Goal: Check status: Check status

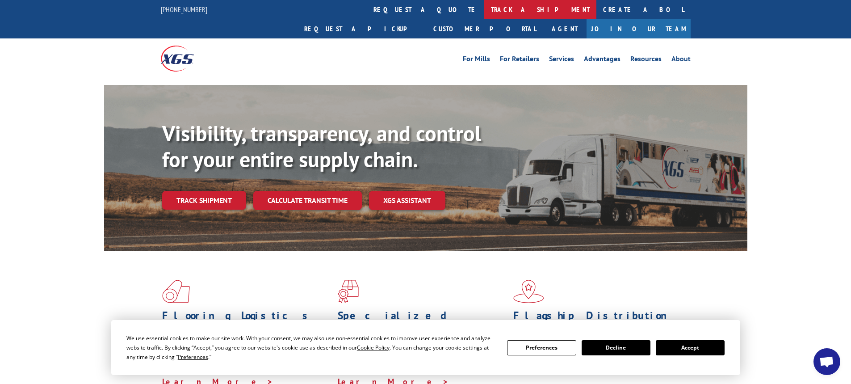
click at [484, 8] on link "track a shipment" at bounding box center [540, 9] width 112 height 19
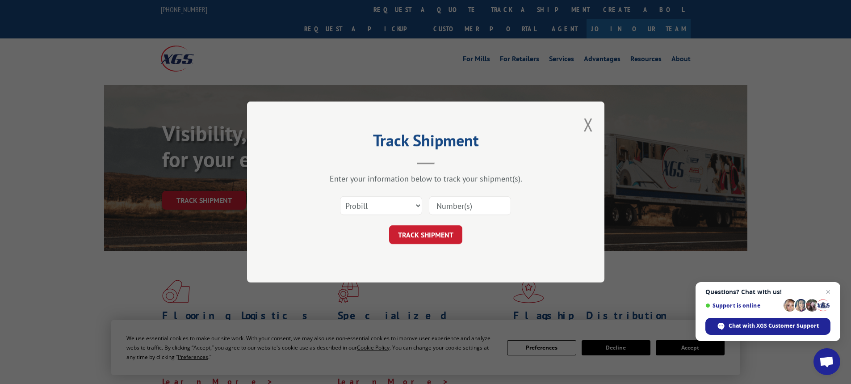
paste input "15340327"
type input "15340327"
click at [420, 230] on button "TRACK SHIPMENT" at bounding box center [425, 234] width 73 height 19
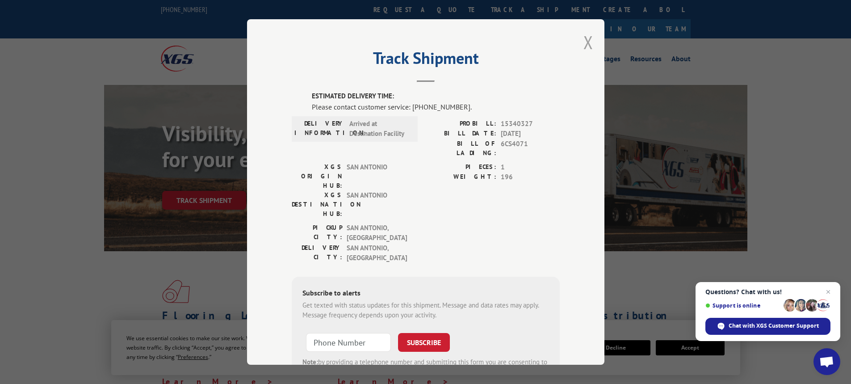
click at [583, 41] on button "Close modal" at bounding box center [588, 42] width 10 height 24
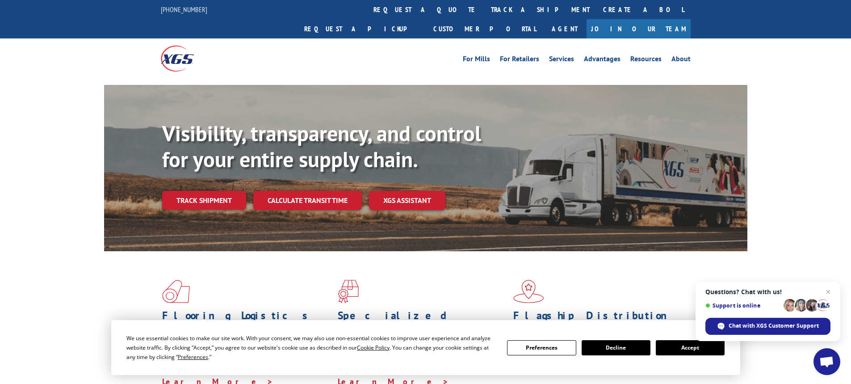
click at [689, 349] on button "Accept" at bounding box center [689, 347] width 69 height 15
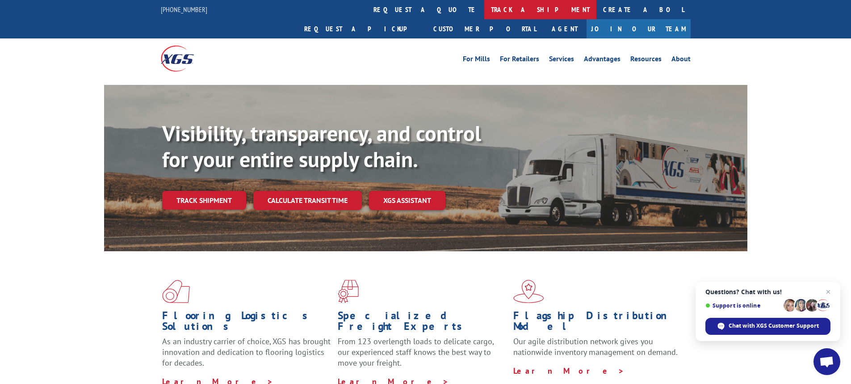
click at [484, 11] on link "track a shipment" at bounding box center [540, 9] width 112 height 19
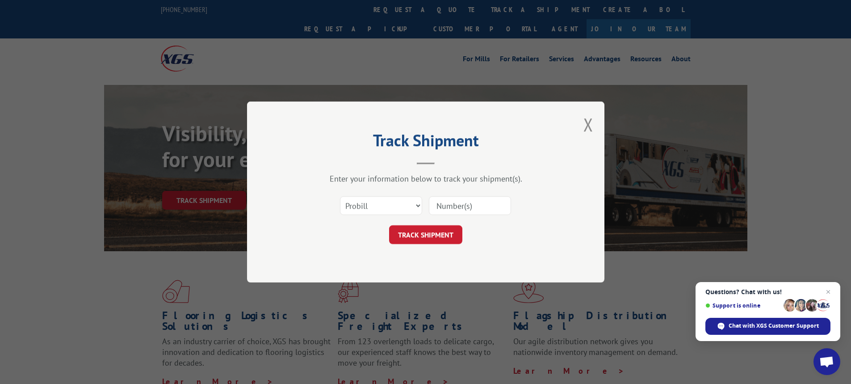
click at [444, 207] on input at bounding box center [470, 205] width 82 height 19
paste input "15340327"
type input "15340327"
click at [434, 235] on button "TRACK SHIPMENT" at bounding box center [425, 234] width 73 height 19
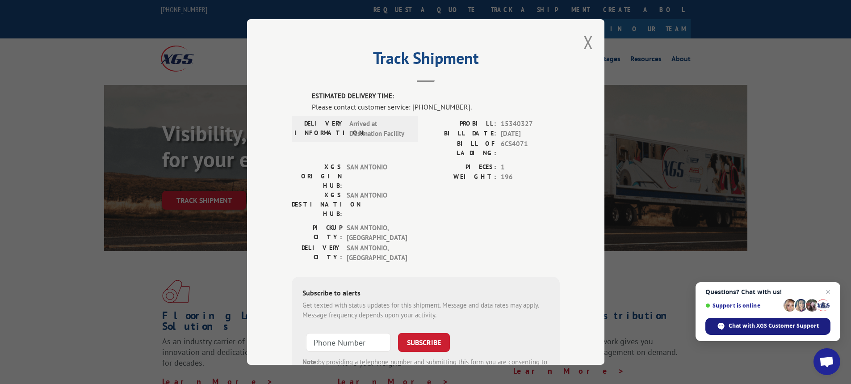
click at [764, 327] on span "Chat with XGS Customer Support" at bounding box center [773, 325] width 90 height 8
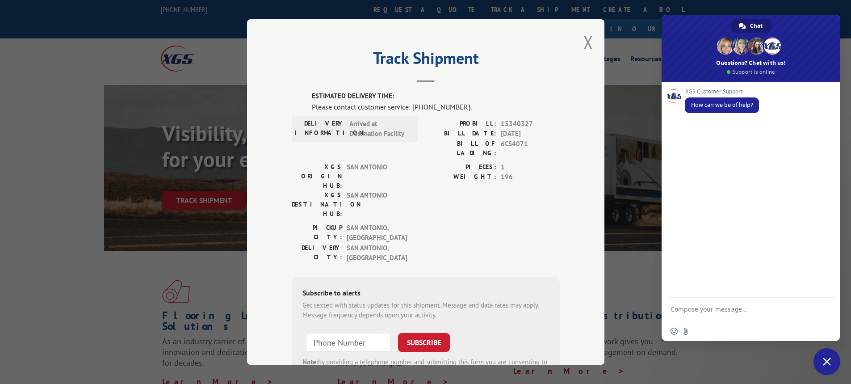
click at [726, 321] on textarea "Compose your message..." at bounding box center [740, 313] width 141 height 16
click at [712, 302] on form at bounding box center [740, 309] width 141 height 25
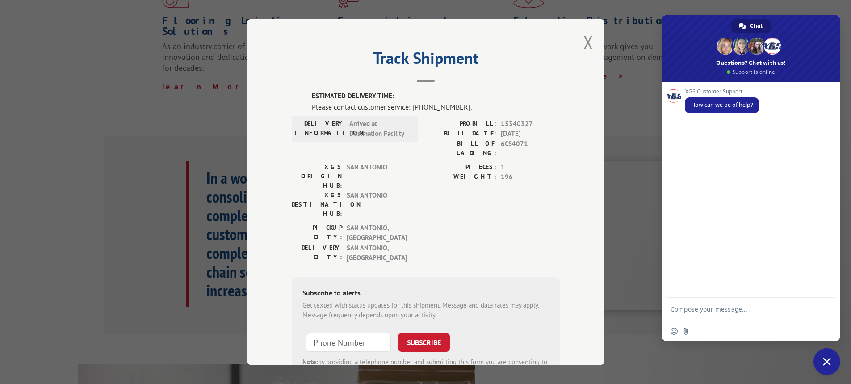
scroll to position [335, 0]
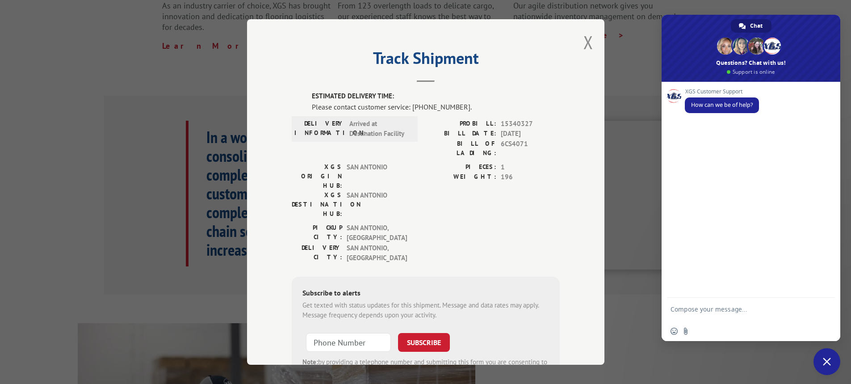
drag, startPoint x: 712, startPoint y: 302, endPoint x: 705, endPoint y: 309, distance: 9.8
click at [710, 305] on form at bounding box center [740, 309] width 141 height 25
click at [701, 312] on textarea "Compose your message..." at bounding box center [740, 313] width 141 height 16
type textarea "Hello, can you please let me know the delivery status for your pro #15340327?"
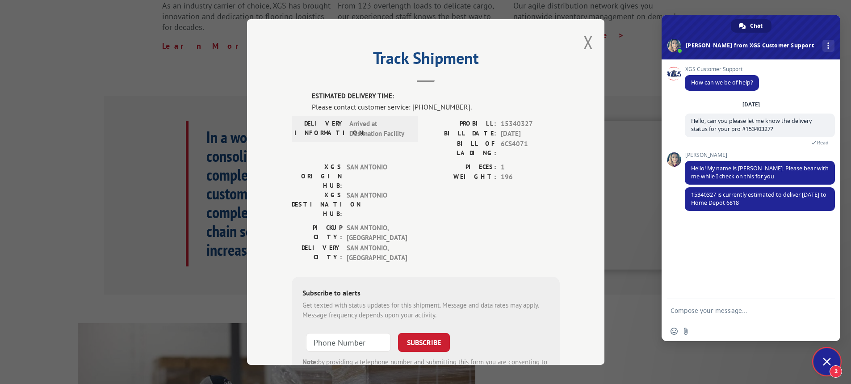
click at [710, 301] on form at bounding box center [740, 311] width 141 height 24
click at [710, 303] on form at bounding box center [740, 311] width 141 height 24
click at [710, 310] on textarea "Compose your message..." at bounding box center [740, 310] width 141 height 8
type textarea "Perfect..thank you!"
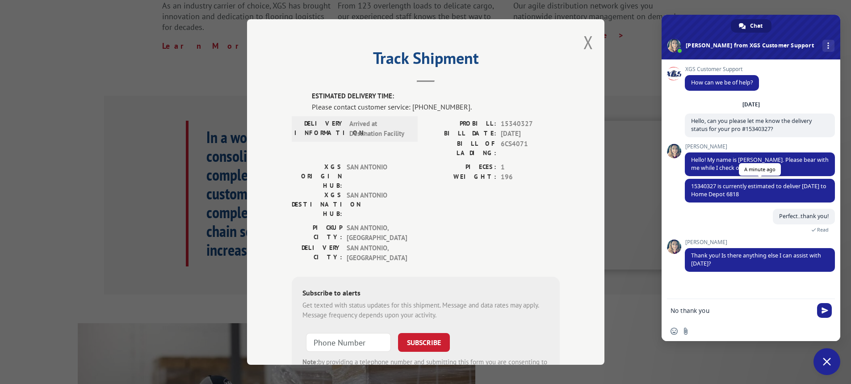
type textarea "No thank you!"
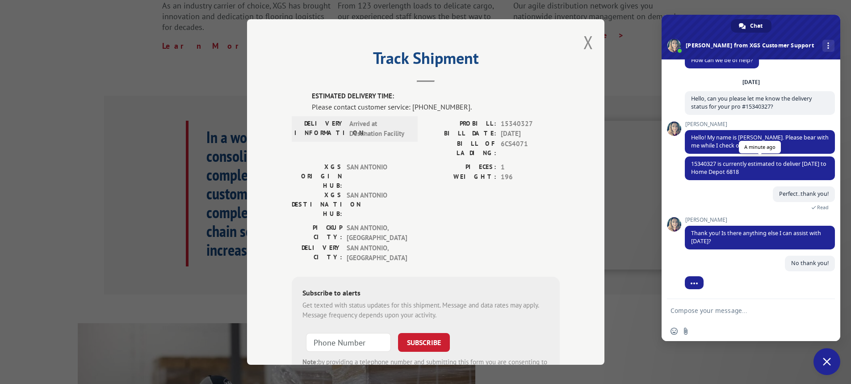
scroll to position [22, 0]
